Goal: Task Accomplishment & Management: Manage account settings

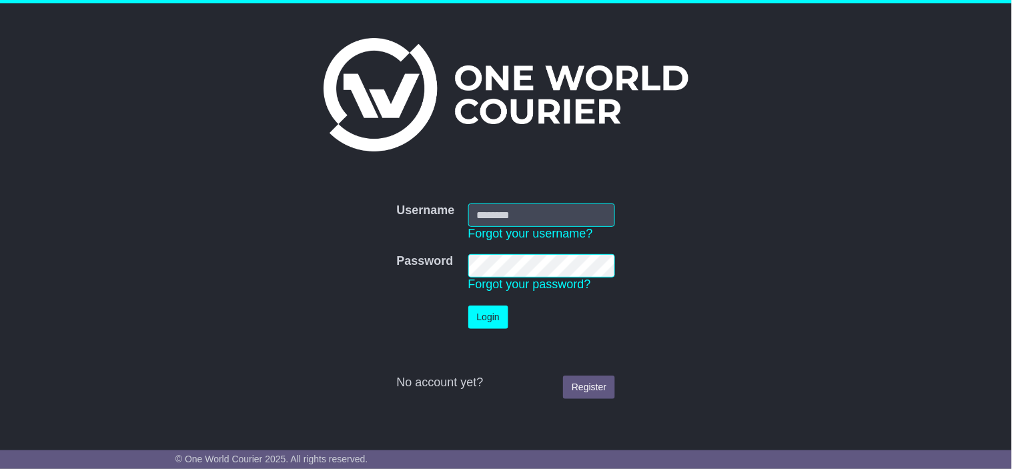
click at [624, 155] on div at bounding box center [506, 85] width 675 height 150
click at [603, 47] on img at bounding box center [506, 94] width 364 height 113
click at [242, 209] on form "Username Username Forgot your username? Password Password Forgot your password?…" at bounding box center [505, 301] width 661 height 209
click at [512, 212] on input "Username" at bounding box center [541, 214] width 147 height 23
click at [857, 198] on div "Username Username Forgot your username? Password Password Forgot your password?…" at bounding box center [506, 216] width 1012 height 426
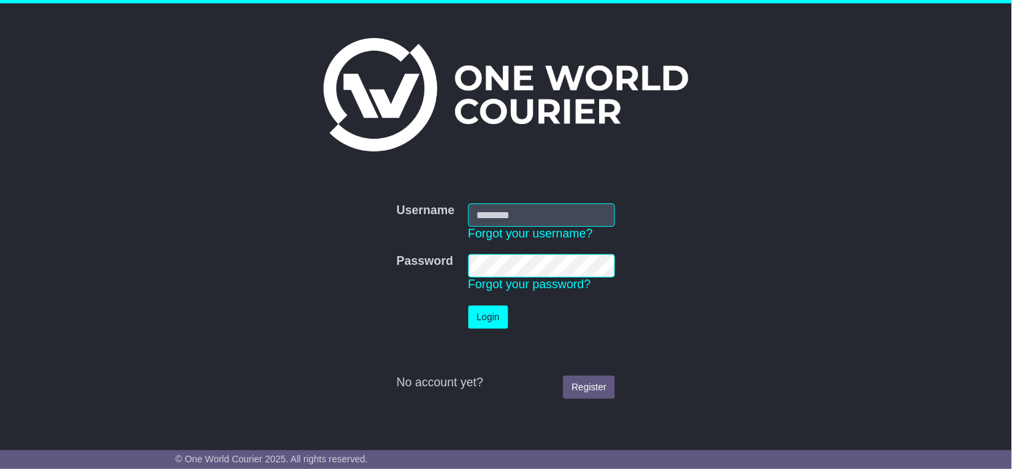
click at [885, 302] on div "Username Username Forgot your username? Password Password Forgot your password?…" at bounding box center [506, 216] width 1012 height 426
click at [569, 223] on input "Username" at bounding box center [541, 214] width 147 height 23
drag, startPoint x: 697, startPoint y: 231, endPoint x: 588, endPoint y: 187, distance: 117.1
click at [698, 232] on form "Username Username Forgot your username? Password Password Forgot your password?…" at bounding box center [505, 301] width 661 height 209
click at [0, 468] on nordpass-portal at bounding box center [0, 469] width 0 height 0
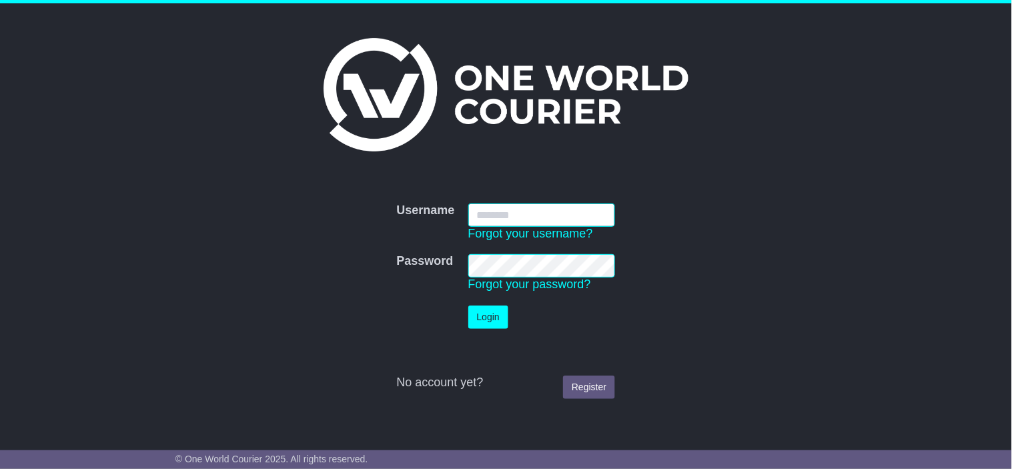
type input "**********"
